Goal: Information Seeking & Learning: Learn about a topic

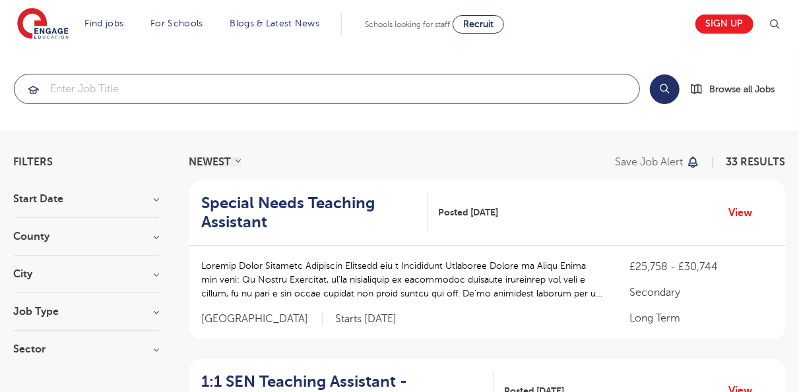
click at [360, 103] on input "search" at bounding box center [327, 89] width 625 height 29
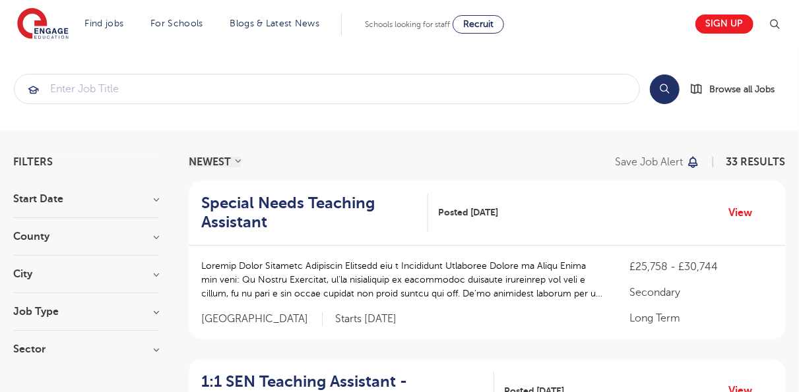
click at [158, 236] on h3 "County" at bounding box center [86, 236] width 145 height 11
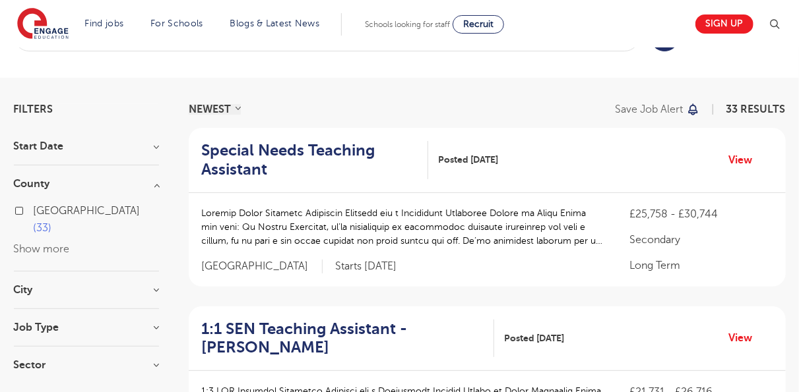
scroll to position [79, 0]
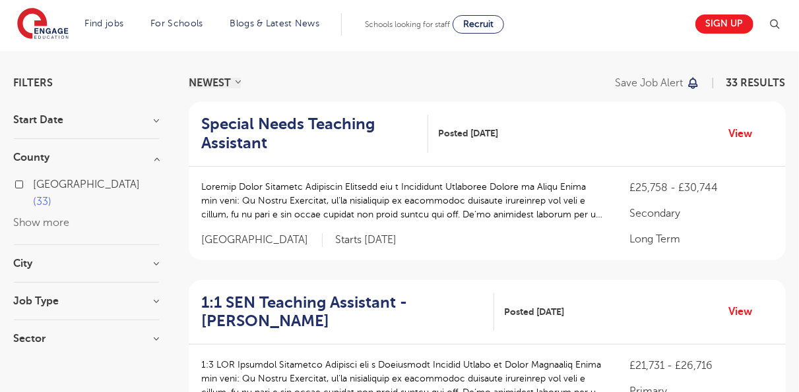
click at [34, 181] on label "Leeds 33" at bounding box center [96, 193] width 125 height 35
click at [34, 181] on input "Leeds 33" at bounding box center [38, 183] width 9 height 9
checkbox input "true"
click at [34, 183] on label "Leeds 33" at bounding box center [96, 193] width 125 height 35
click at [34, 183] on input "Leeds 33" at bounding box center [38, 183] width 9 height 9
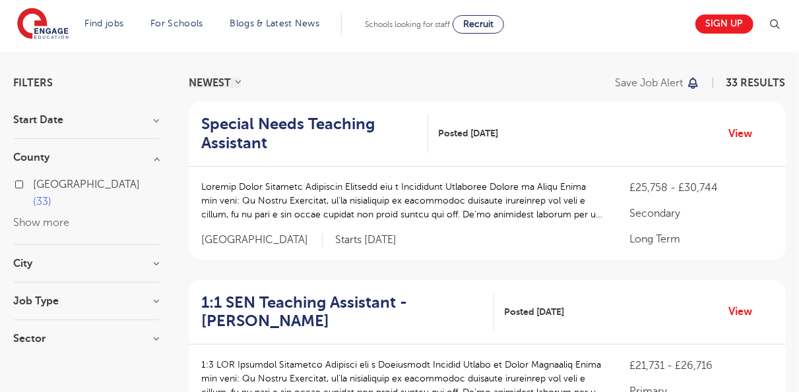
click at [156, 160] on h3 "County" at bounding box center [86, 157] width 145 height 11
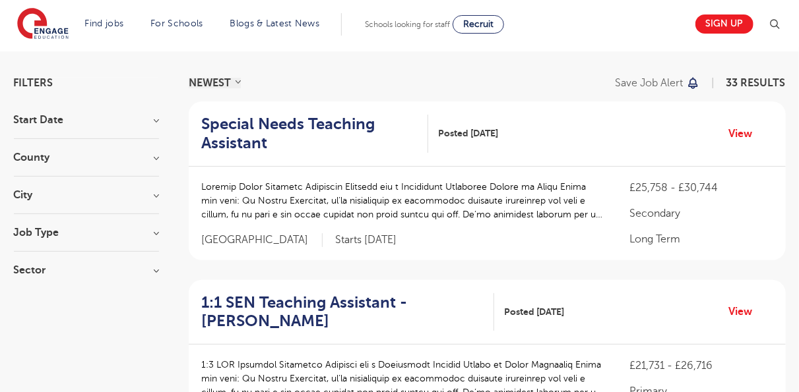
click at [158, 122] on h3 "Start Date" at bounding box center [86, 120] width 145 height 11
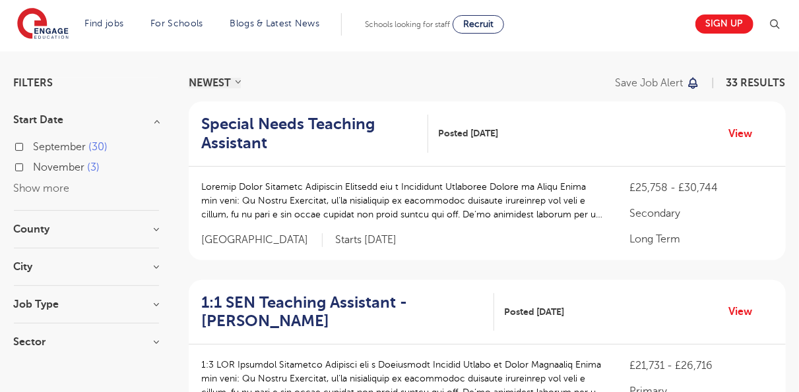
click at [158, 122] on h3 "Start Date" at bounding box center [86, 120] width 145 height 11
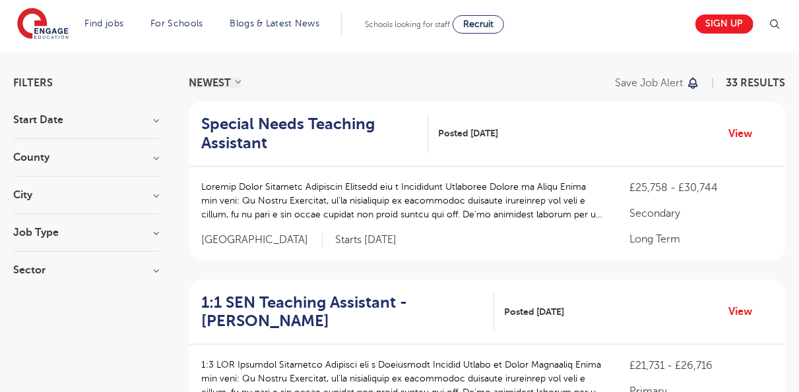
click at [151, 272] on h3 "Sector" at bounding box center [86, 270] width 145 height 11
click at [159, 268] on h3 "Sector" at bounding box center [86, 270] width 145 height 11
click at [156, 231] on h3 "Job Type" at bounding box center [86, 233] width 145 height 11
click at [154, 193] on h3 "City" at bounding box center [86, 195] width 145 height 11
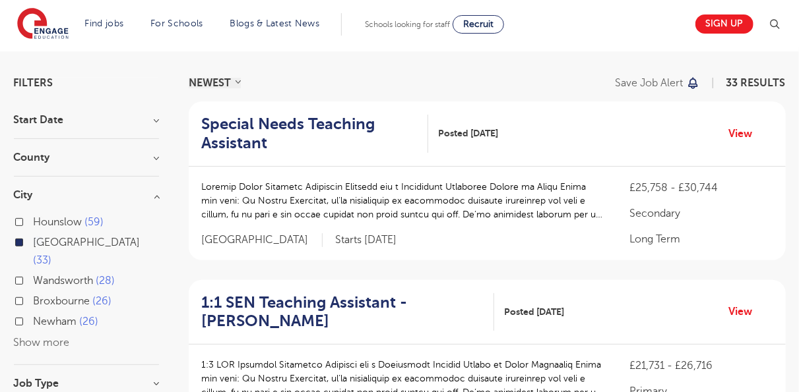
click at [34, 241] on label "Leeds 33" at bounding box center [96, 251] width 125 height 35
click at [34, 241] on input "Leeds 33" at bounding box center [38, 241] width 9 height 9
checkbox input "false"
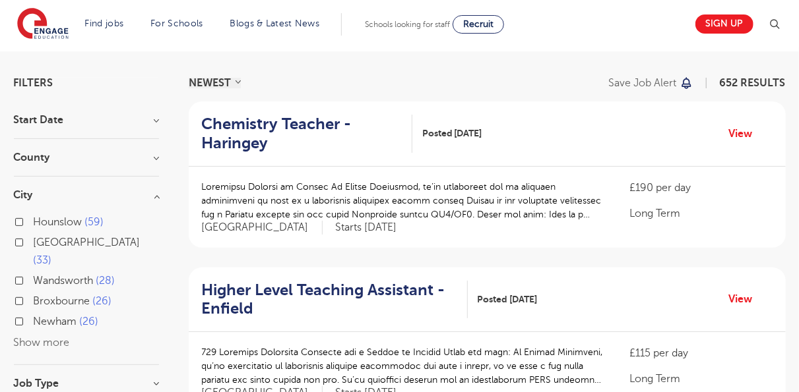
click at [154, 158] on h3 "County" at bounding box center [86, 157] width 145 height 11
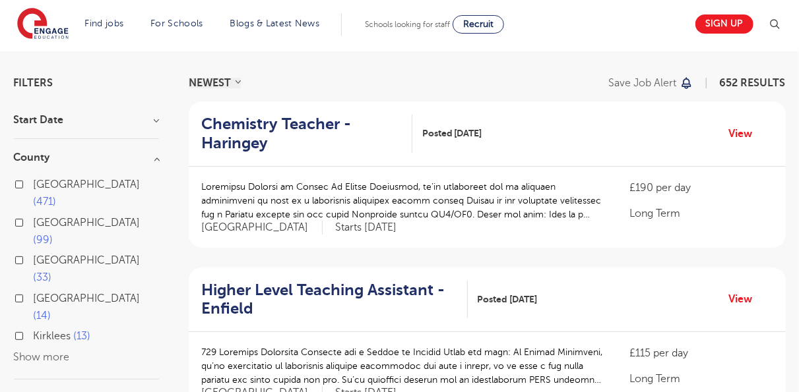
click at [154, 158] on h3 "County" at bounding box center [86, 157] width 145 height 11
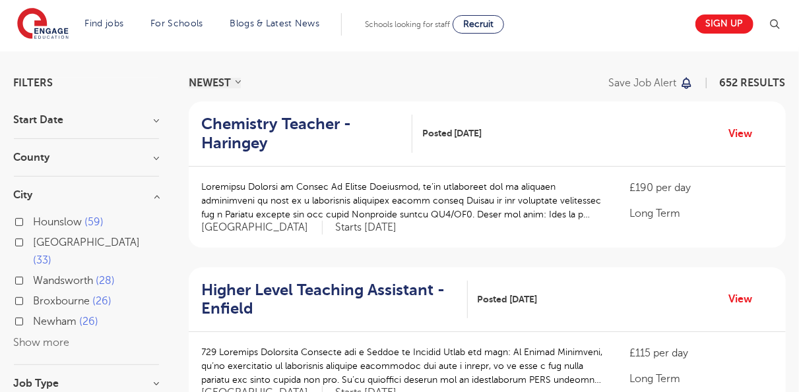
click at [159, 195] on h3 "City" at bounding box center [86, 195] width 145 height 11
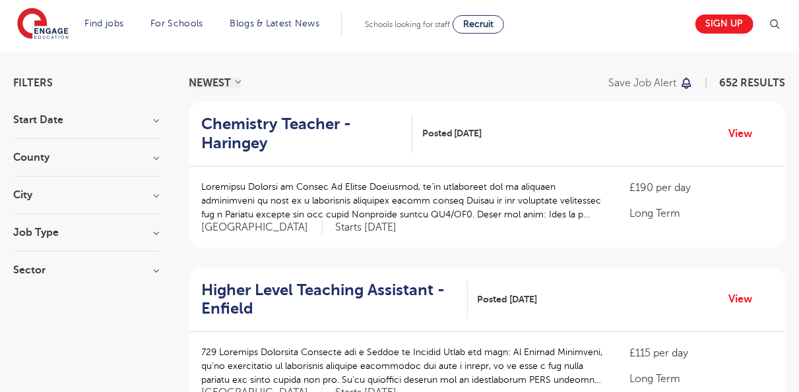
click at [152, 232] on h3 "Job Type" at bounding box center [86, 233] width 145 height 11
click at [155, 348] on h3 "Sector" at bounding box center [86, 345] width 145 height 11
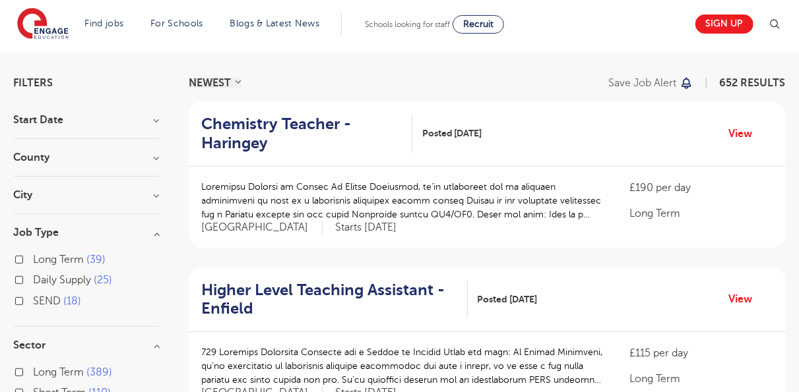
click at [155, 348] on h3 "Sector" at bounding box center [86, 345] width 145 height 11
click at [156, 239] on div "Long Term 39 Daily Supply 25 SEND 18" at bounding box center [86, 275] width 145 height 75
click at [158, 232] on h3 "Job Type" at bounding box center [86, 233] width 145 height 11
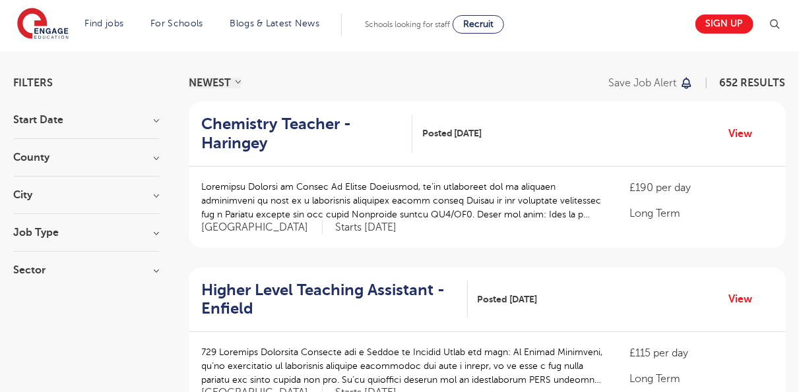
click at [157, 194] on h3 "City" at bounding box center [86, 195] width 145 height 11
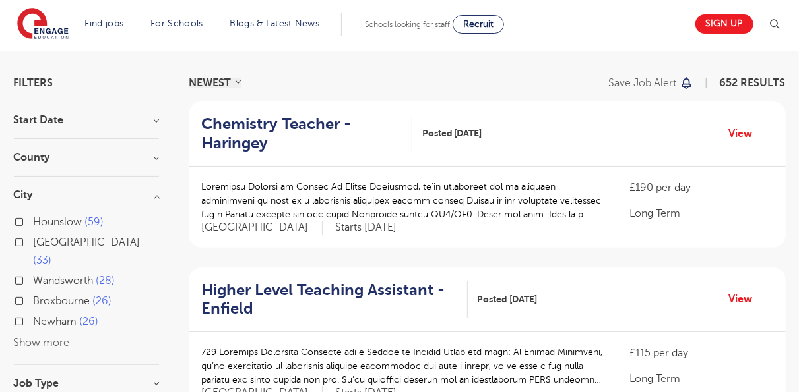
drag, startPoint x: 51, startPoint y: 321, endPoint x: 35, endPoint y: 321, distance: 16.5
click at [35, 337] on button "Show more" at bounding box center [42, 343] width 56 height 12
click at [35, 337] on input "Slough 23" at bounding box center [38, 341] width 9 height 9
checkbox input "true"
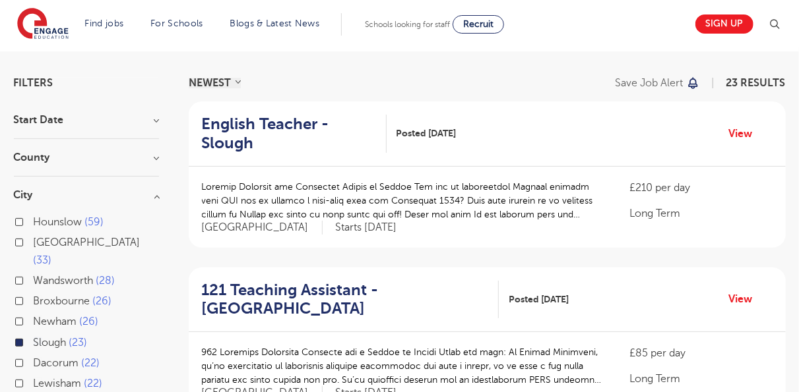
click at [34, 334] on label "Slough 23" at bounding box center [61, 342] width 54 height 17
click at [34, 337] on input "Slough 23" at bounding box center [38, 341] width 9 height 9
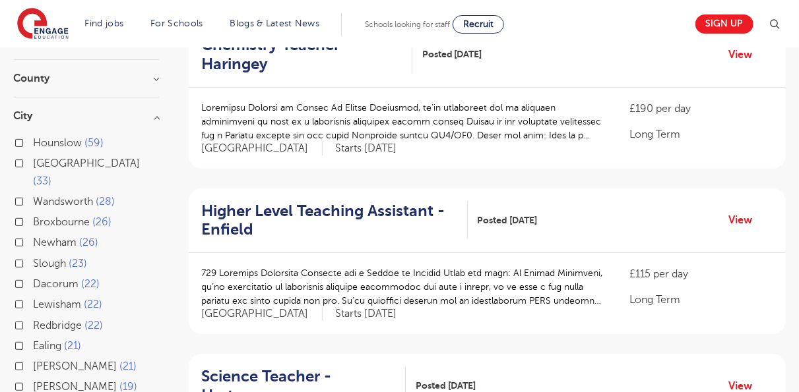
scroll to position [132, 0]
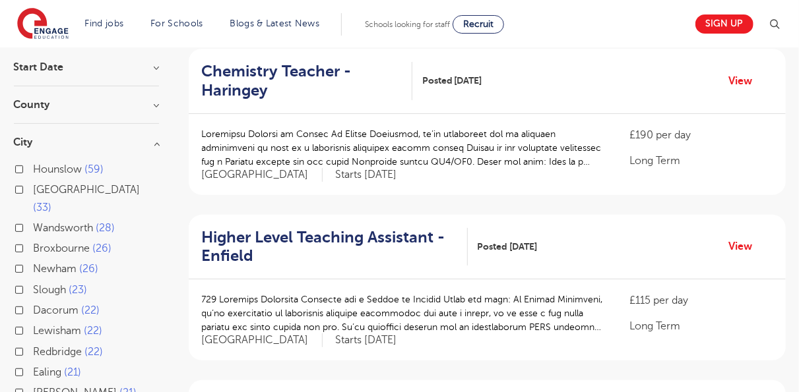
click at [157, 142] on h3 "City" at bounding box center [86, 142] width 145 height 11
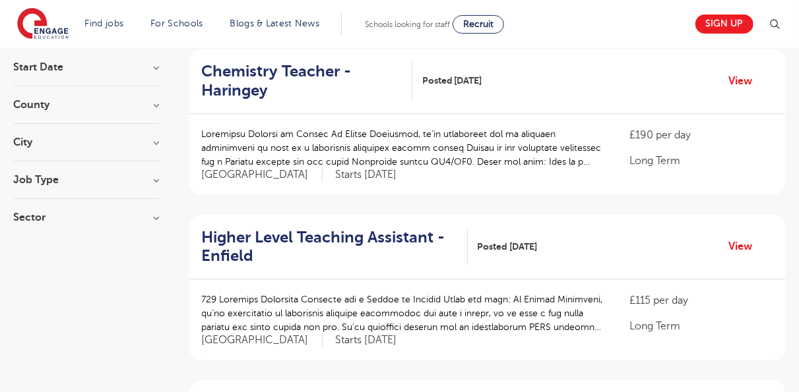
click at [156, 105] on h3 "County" at bounding box center [86, 105] width 145 height 11
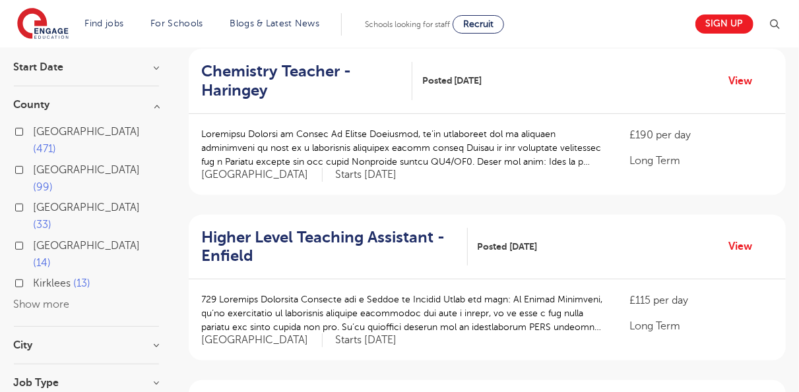
click at [22, 299] on button "Show more" at bounding box center [42, 305] width 56 height 12
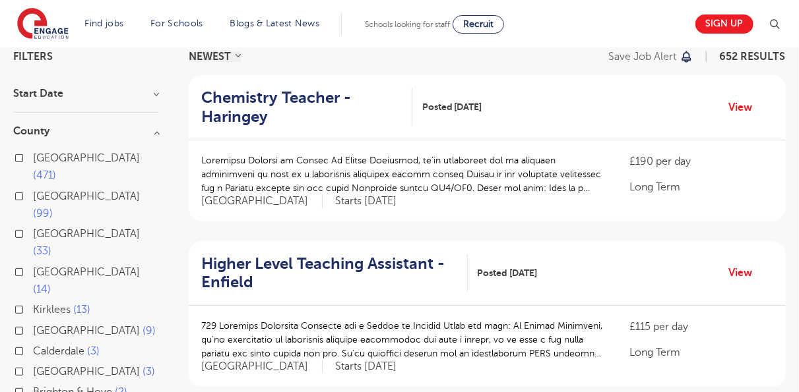
scroll to position [0, 0]
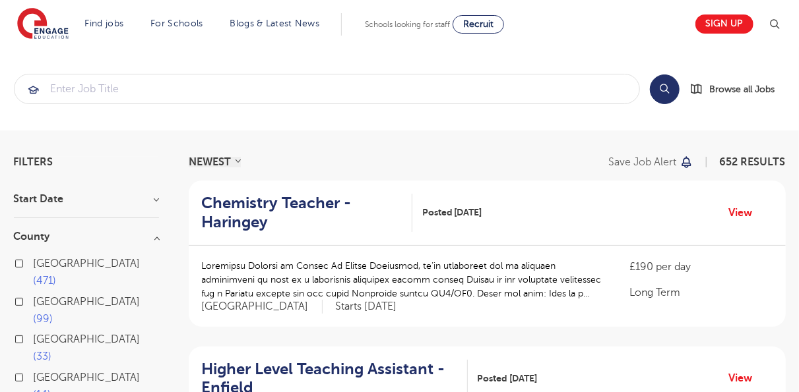
click at [158, 200] on h3 "Start Date" at bounding box center [86, 199] width 145 height 11
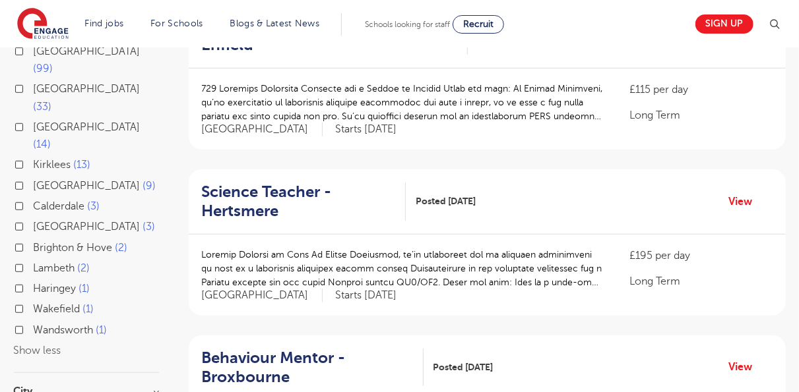
scroll to position [369, 0]
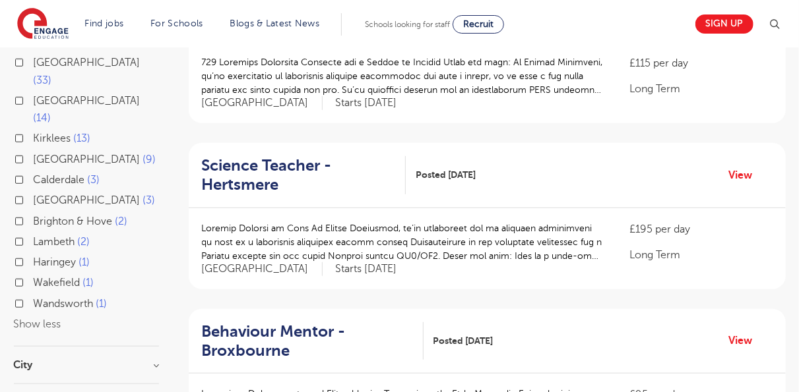
click at [27, 319] on button "Show less" at bounding box center [37, 325] width 47 height 12
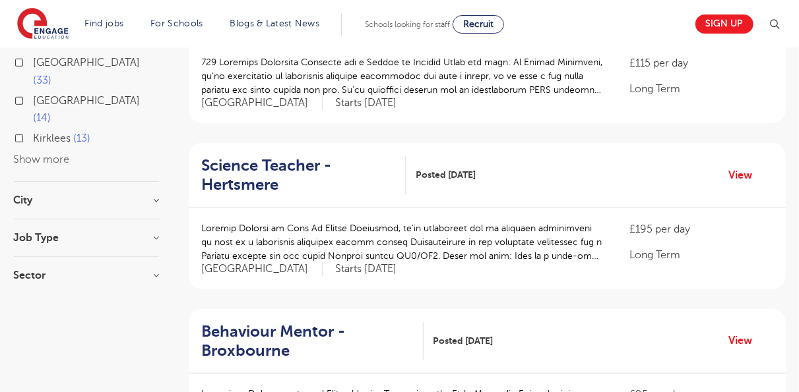
click at [153, 270] on h3 "Sector" at bounding box center [86, 275] width 145 height 11
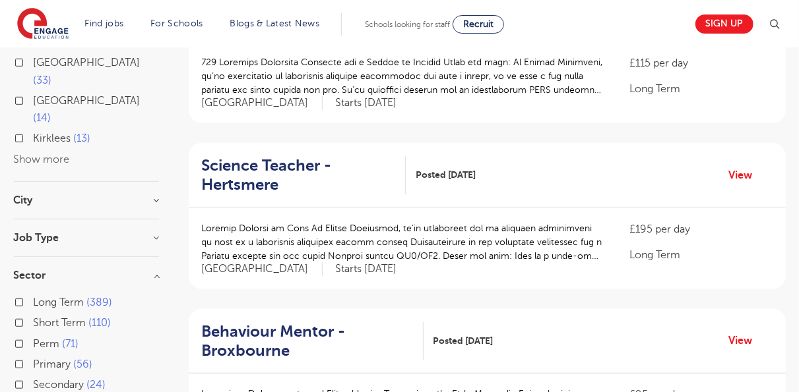
click at [157, 233] on h3 "Job Type" at bounding box center [86, 238] width 145 height 11
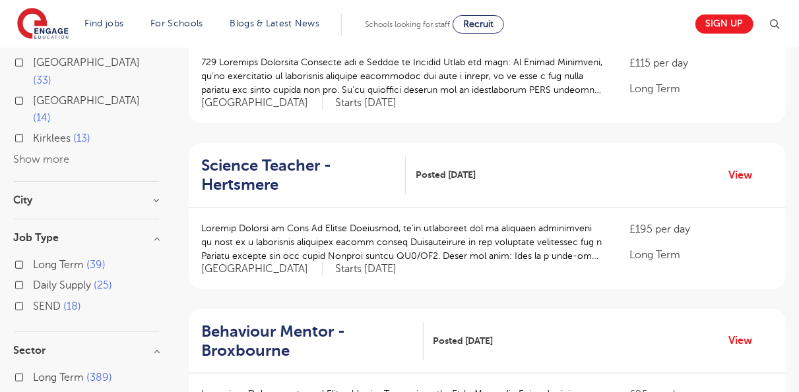
click at [158, 233] on h3 "Job Type" at bounding box center [86, 238] width 145 height 11
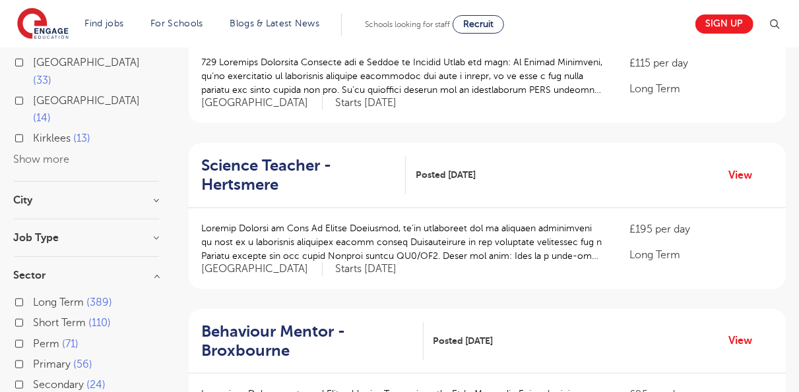
click at [155, 195] on h3 "City" at bounding box center [86, 200] width 145 height 11
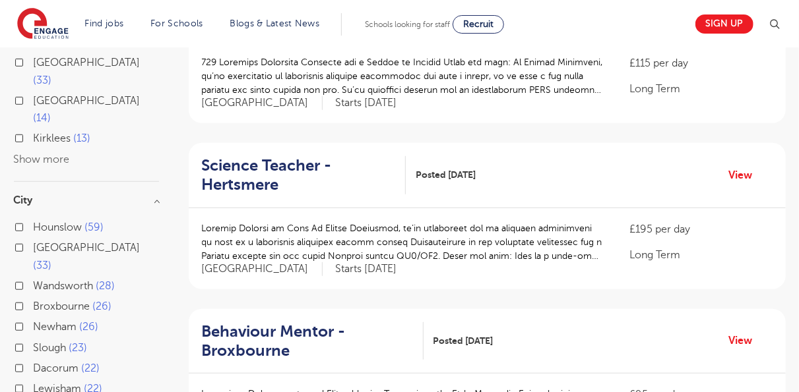
click at [155, 195] on h3 "City" at bounding box center [86, 200] width 145 height 11
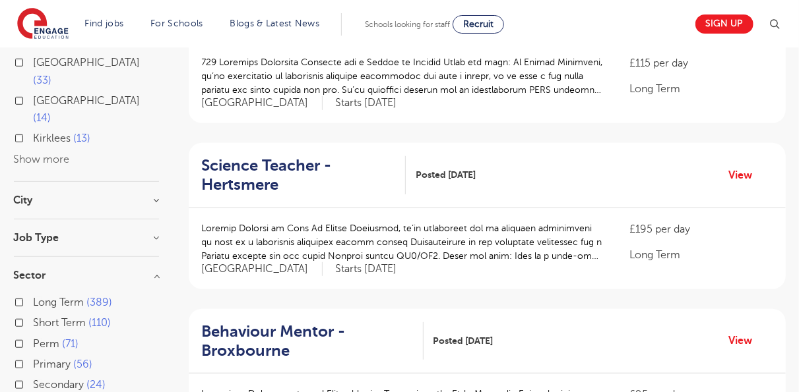
scroll to position [26, 0]
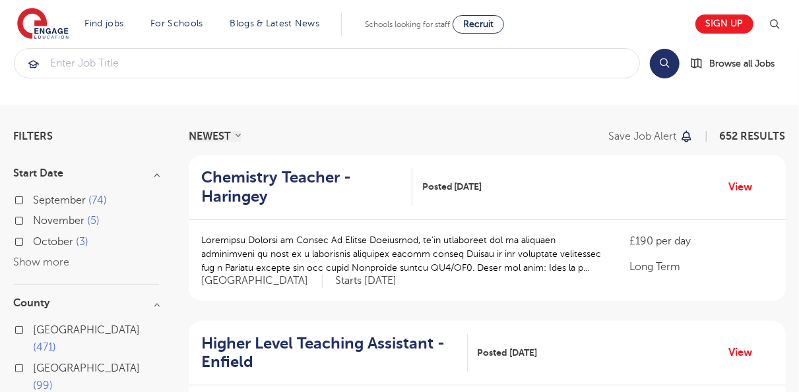
click at [158, 177] on h3 "Start Date" at bounding box center [86, 173] width 145 height 11
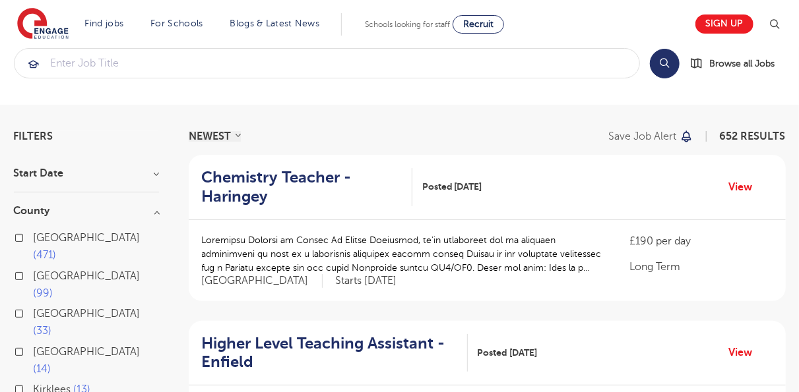
click at [157, 210] on h3 "County" at bounding box center [86, 211] width 145 height 11
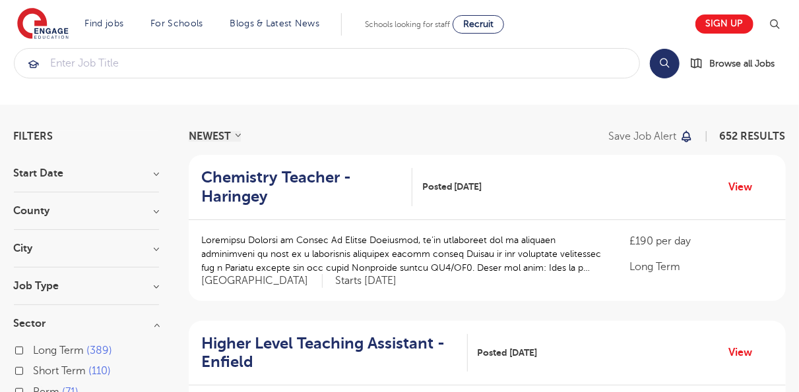
click at [158, 324] on h3 "Sector" at bounding box center [86, 324] width 145 height 11
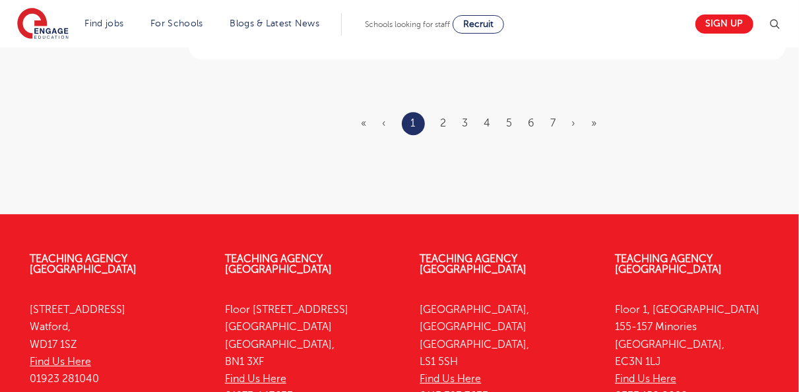
scroll to position [1770, 0]
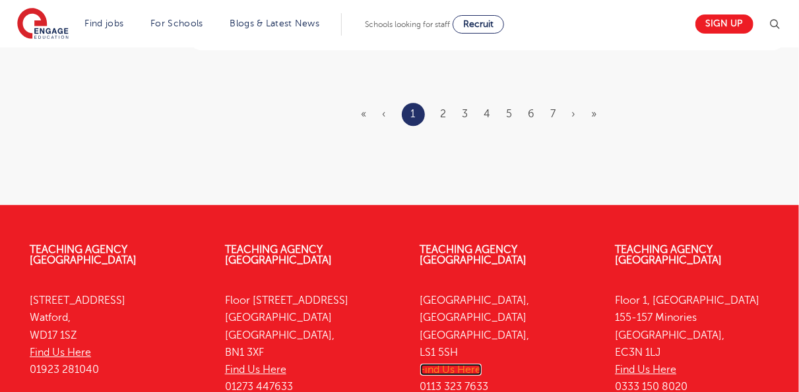
click at [463, 364] on link "Find Us Here" at bounding box center [450, 370] width 61 height 12
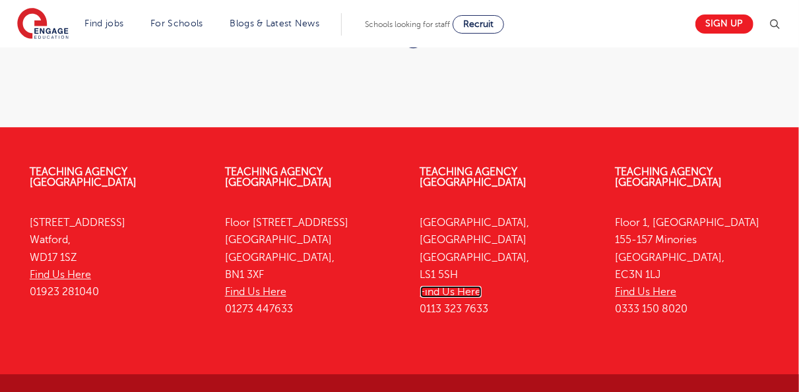
scroll to position [1865, 0]
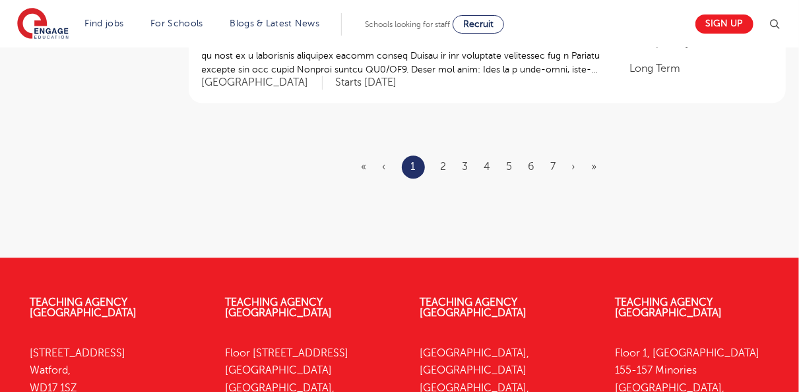
scroll to position [1868, 0]
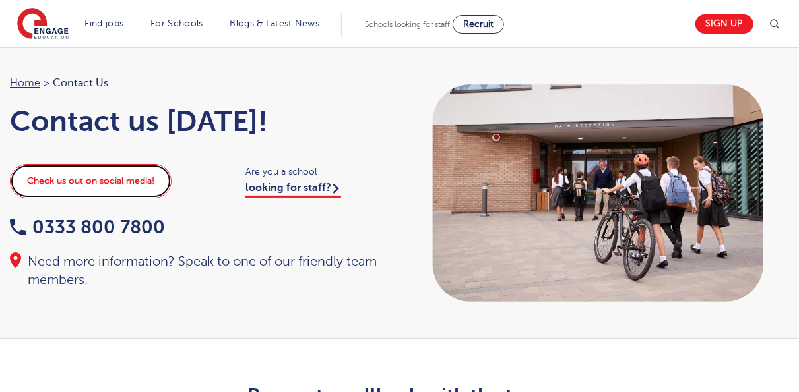
click at [142, 180] on link "Check us out on social media!" at bounding box center [91, 181] width 162 height 34
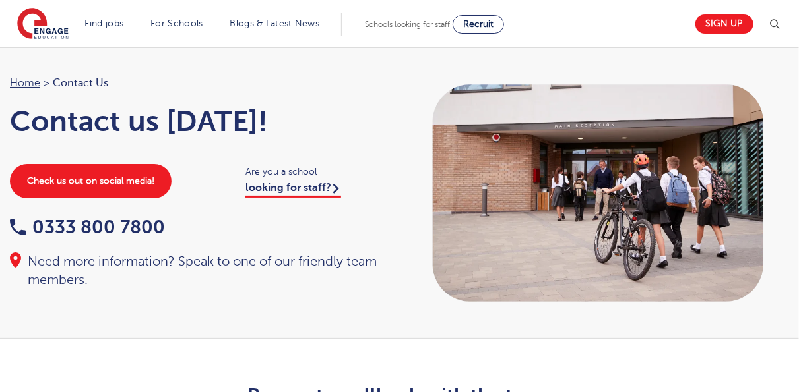
click at [177, 259] on div "Need more information? Speak to one of our friendly team members." at bounding box center [198, 271] width 377 height 37
click at [44, 263] on div "Need more information? Speak to one of our friendly team members." at bounding box center [198, 271] width 377 height 37
click at [20, 256] on div "Need more information? Speak to one of our friendly team members." at bounding box center [198, 271] width 377 height 37
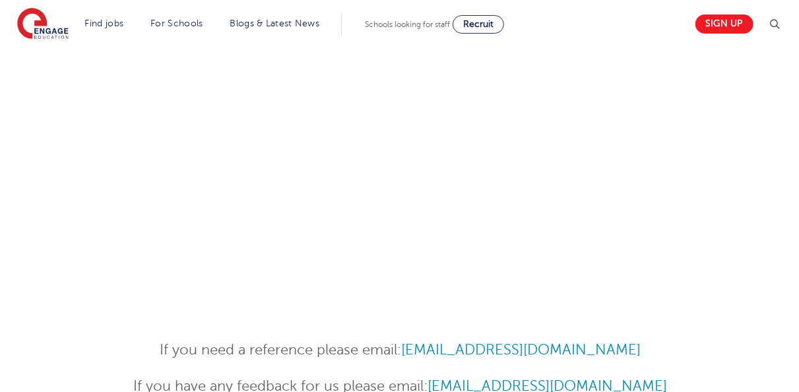
scroll to position [526, 0]
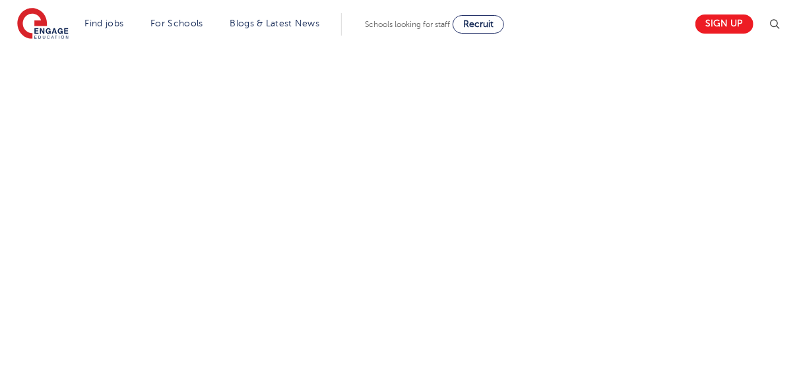
click at [725, 307] on div at bounding box center [400, 229] width 667 height 485
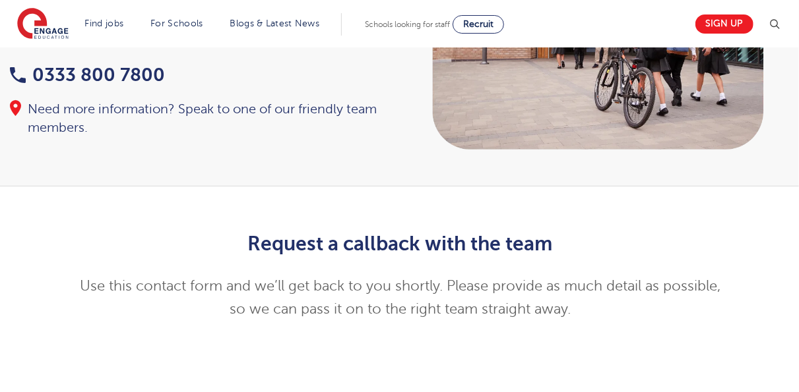
scroll to position [0, 0]
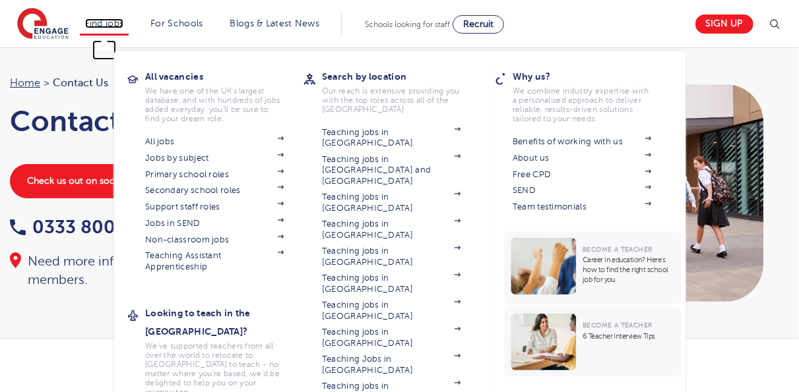
click at [116, 20] on link "Find jobs" at bounding box center [104, 23] width 39 height 10
